Goal: Check status: Check status

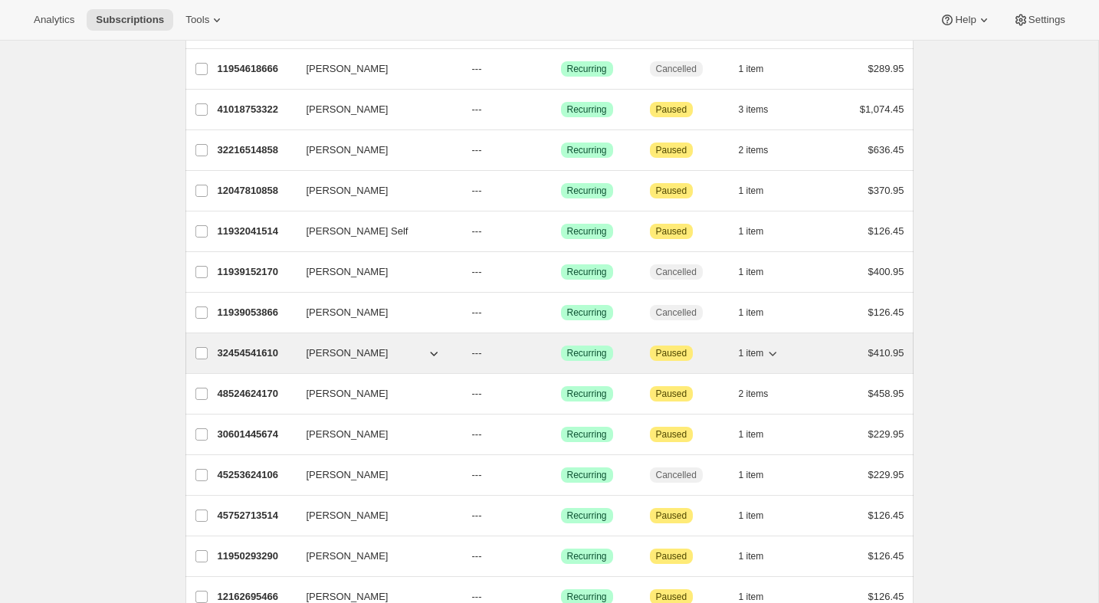
scroll to position [651, 0]
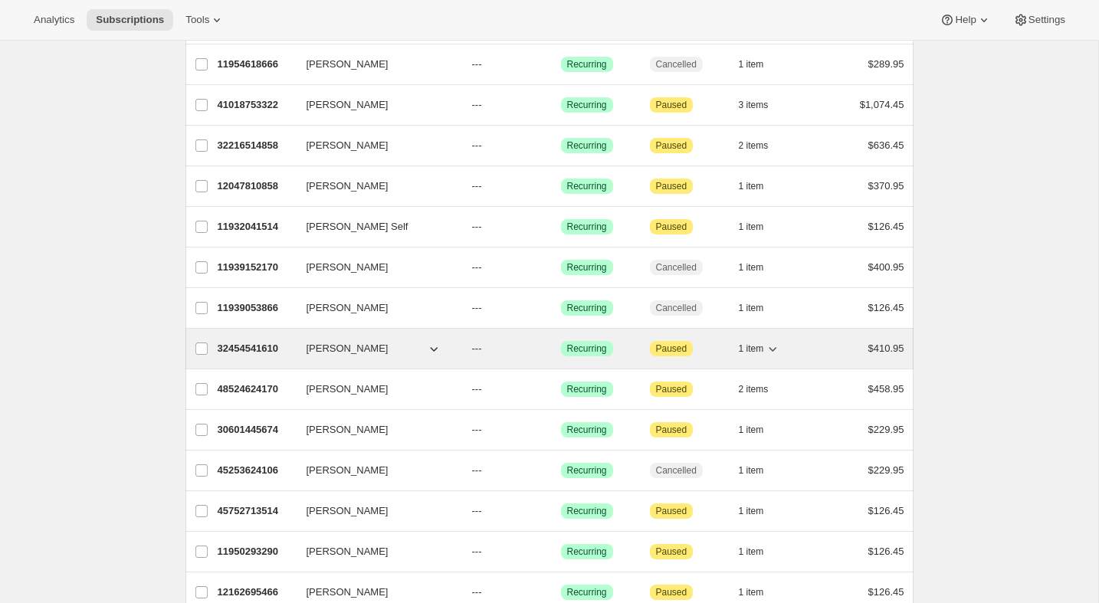
click at [256, 349] on p "32454541610" at bounding box center [256, 348] width 77 height 15
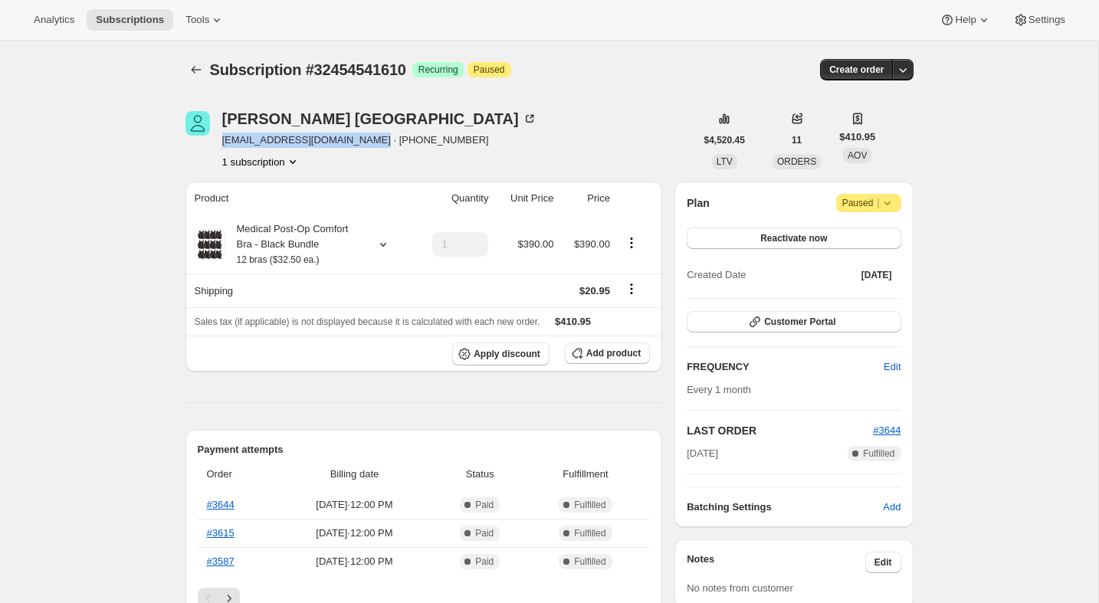
drag, startPoint x: 222, startPoint y: 141, endPoint x: 362, endPoint y: 136, distance: 140.3
click at [362, 136] on span "[EMAIL_ADDRESS][DOMAIN_NAME] · [PHONE_NUMBER]" at bounding box center [379, 140] width 315 height 15
copy span "[EMAIL_ADDRESS][DOMAIN_NAME]"
